Goal: Task Accomplishment & Management: Use online tool/utility

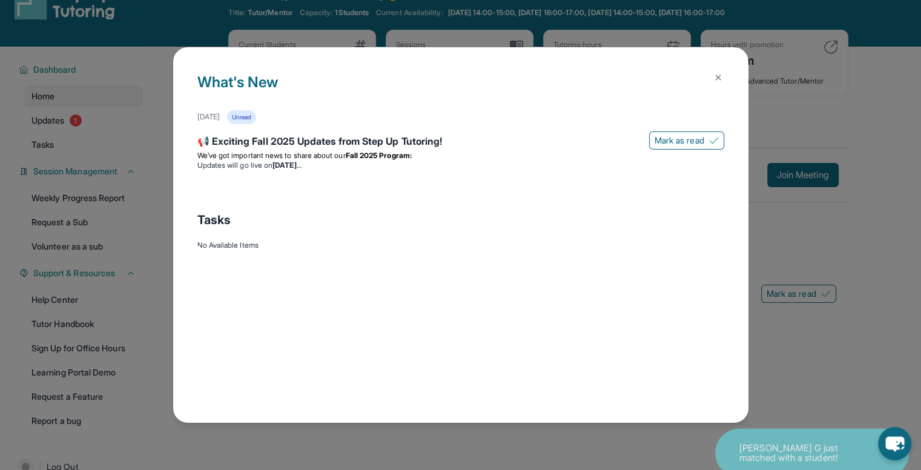
scroll to position [78, 0]
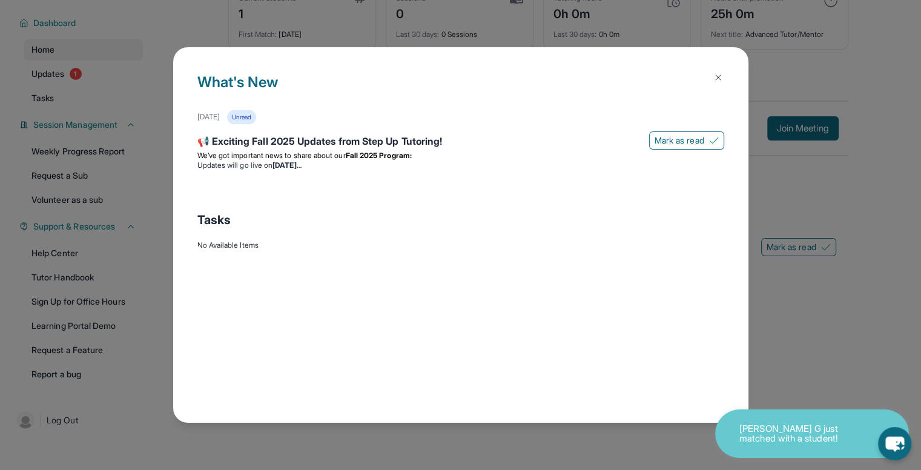
drag, startPoint x: 861, startPoint y: 373, endPoint x: 850, endPoint y: 376, distance: 11.3
click at [852, 376] on div "What's New [DATE] Unread 📢 Exciting Fall 2025 Updates from Step Up Tutoring! [P…" at bounding box center [460, 235] width 921 height 470
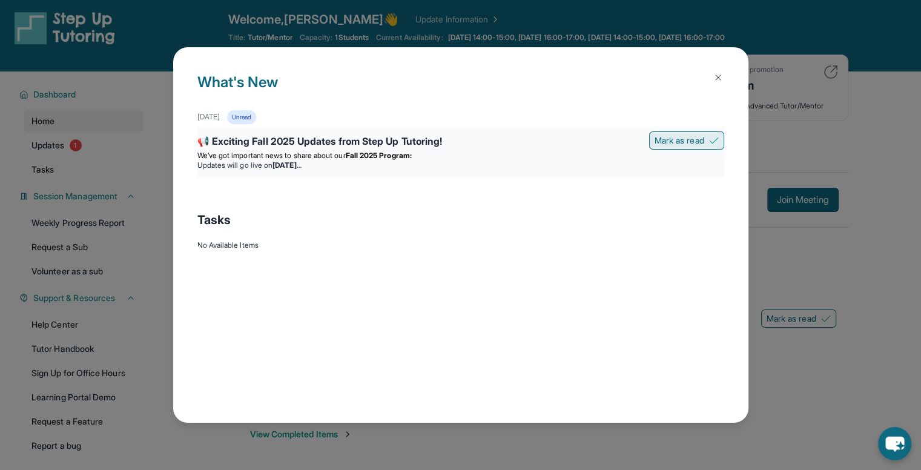
scroll to position [0, 0]
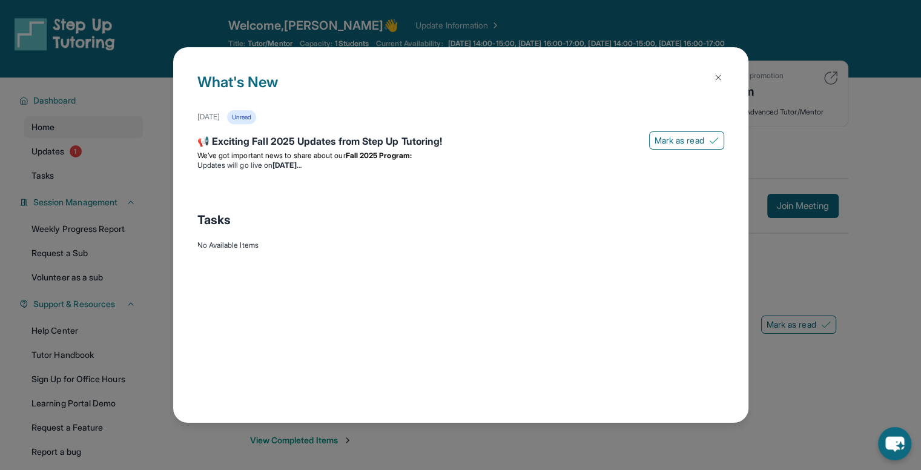
click at [718, 78] on img at bounding box center [718, 78] width 10 height 10
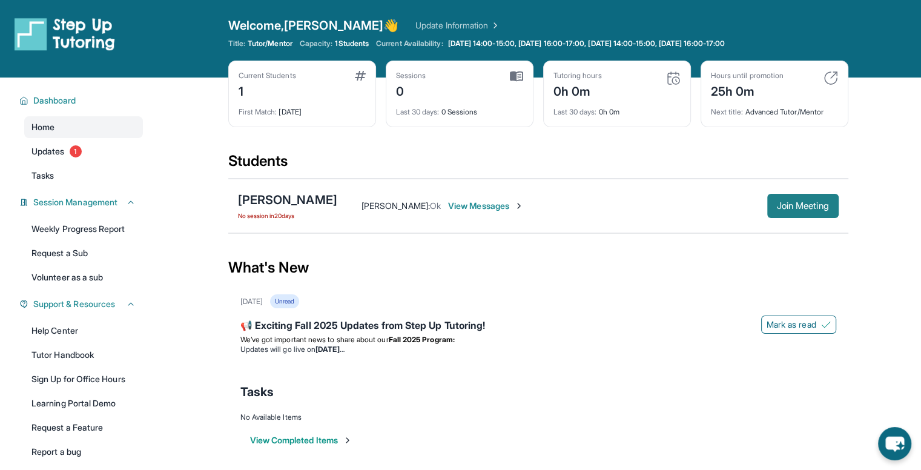
click at [769, 197] on button "Join Meeting" at bounding box center [802, 206] width 71 height 24
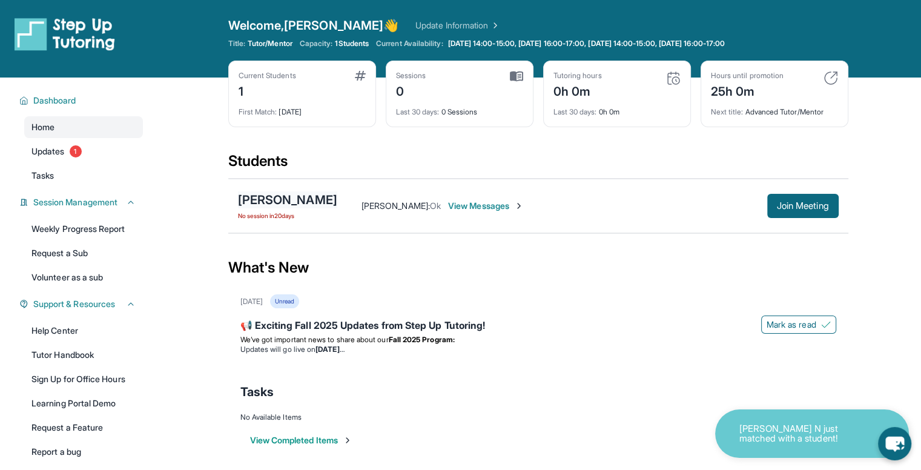
click at [298, 196] on div "[PERSON_NAME]" at bounding box center [287, 199] width 99 height 17
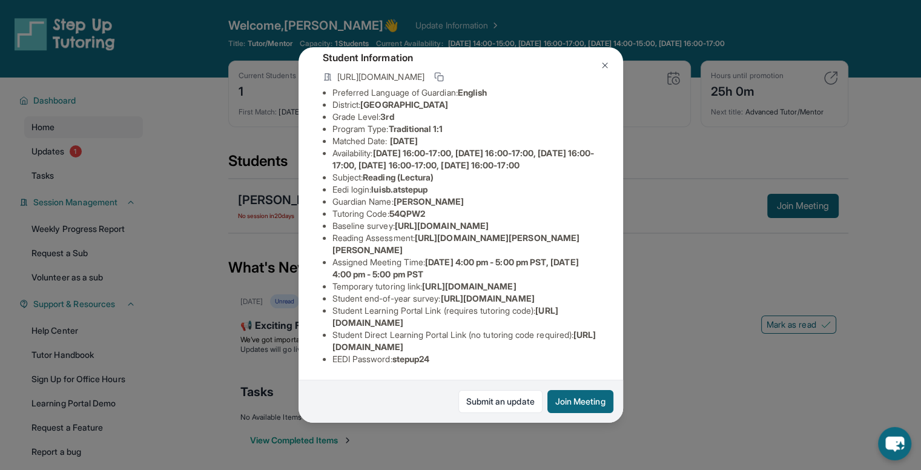
scroll to position [182, 0]
click at [644, 228] on div "[PERSON_NAME] Guardian: [PERSON_NAME] Student Information [URL][DOMAIN_NAME] Pr…" at bounding box center [460, 235] width 921 height 470
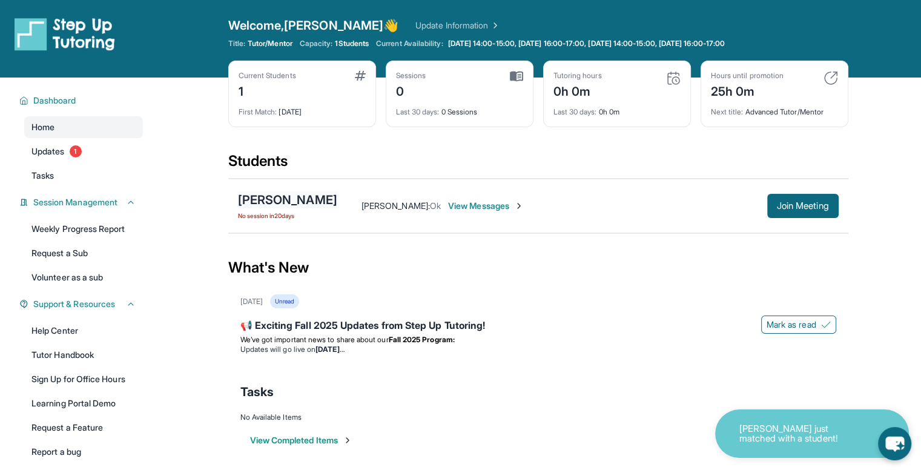
click at [257, 197] on div "[PERSON_NAME]" at bounding box center [287, 199] width 99 height 17
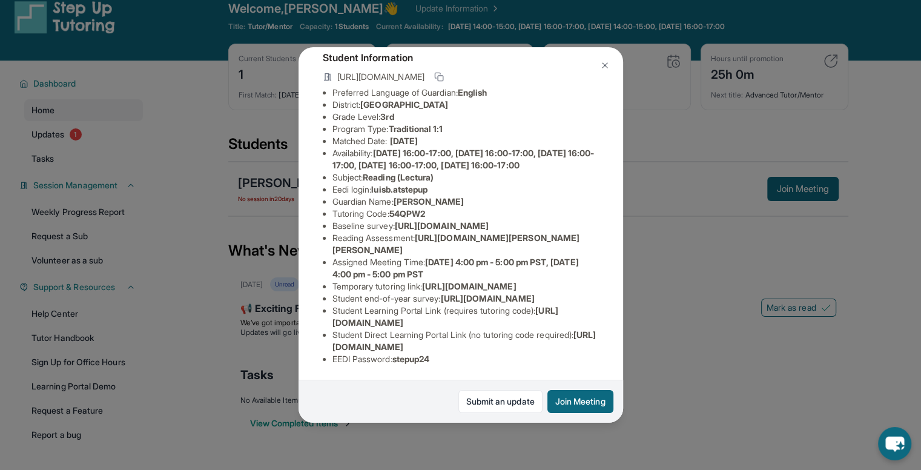
scroll to position [0, 0]
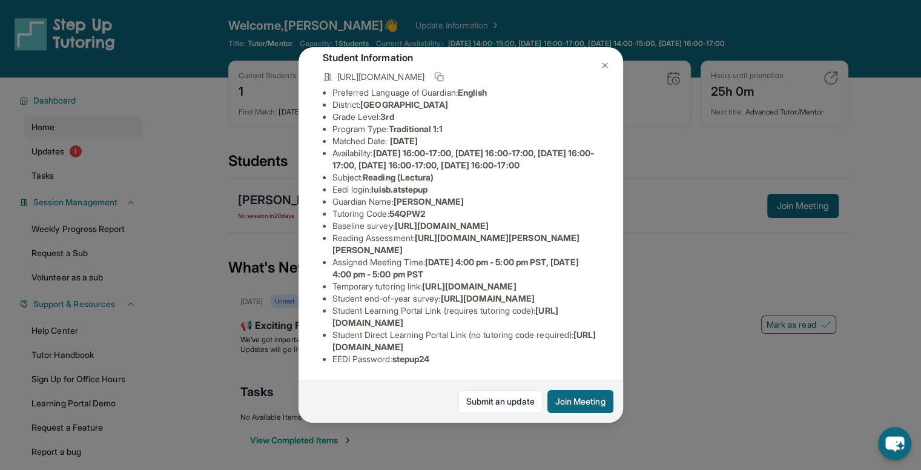
click at [450, 233] on span "[URL][DOMAIN_NAME][PERSON_NAME][PERSON_NAME]" at bounding box center [457, 244] width 248 height 22
drag, startPoint x: 422, startPoint y: 205, endPoint x: 414, endPoint y: 215, distance: 12.1
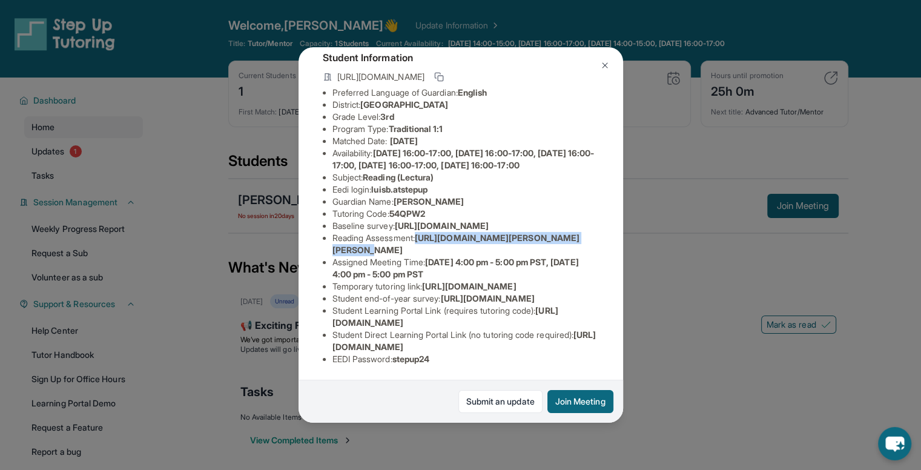
click at [414, 232] on li "Reading Assessment : [URL][DOMAIN_NAME][PERSON_NAME][PERSON_NAME]" at bounding box center [466, 244] width 266 height 24
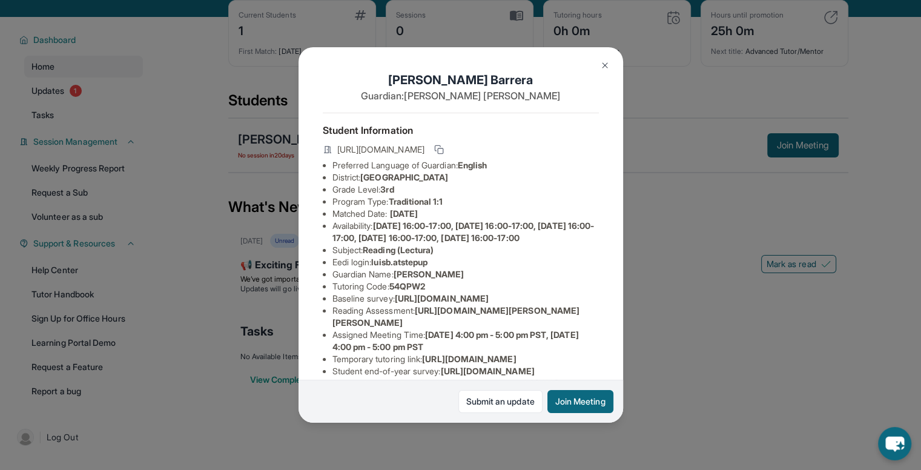
click at [606, 65] on img at bounding box center [605, 66] width 10 height 10
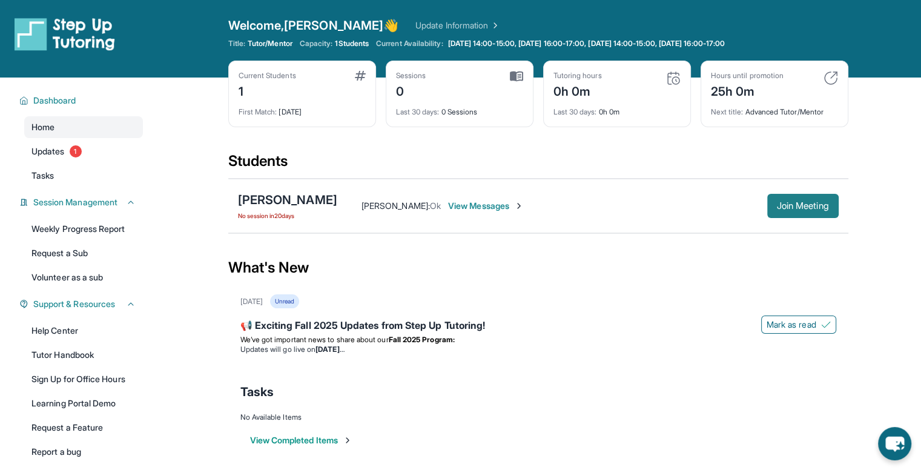
click at [801, 207] on span "Join Meeting" at bounding box center [803, 205] width 52 height 7
